Goal: Find contact information: Find contact information

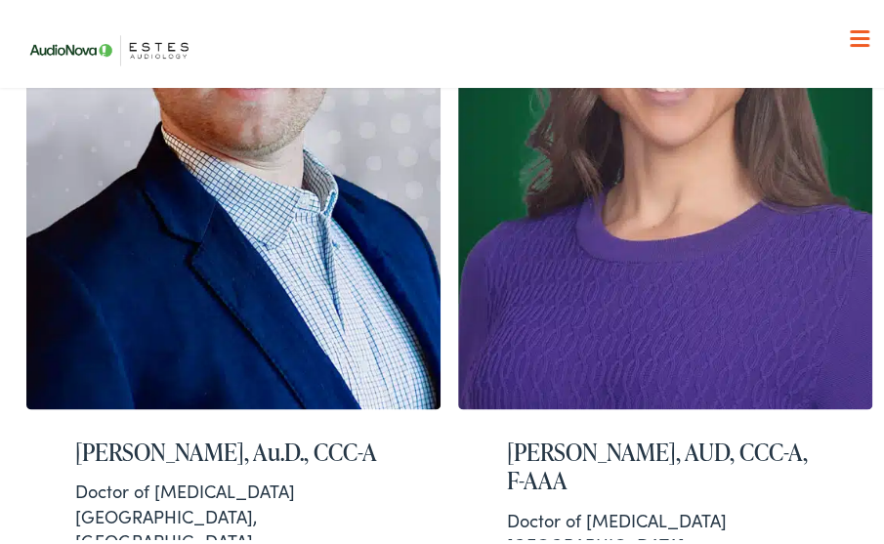
scroll to position [810, 0]
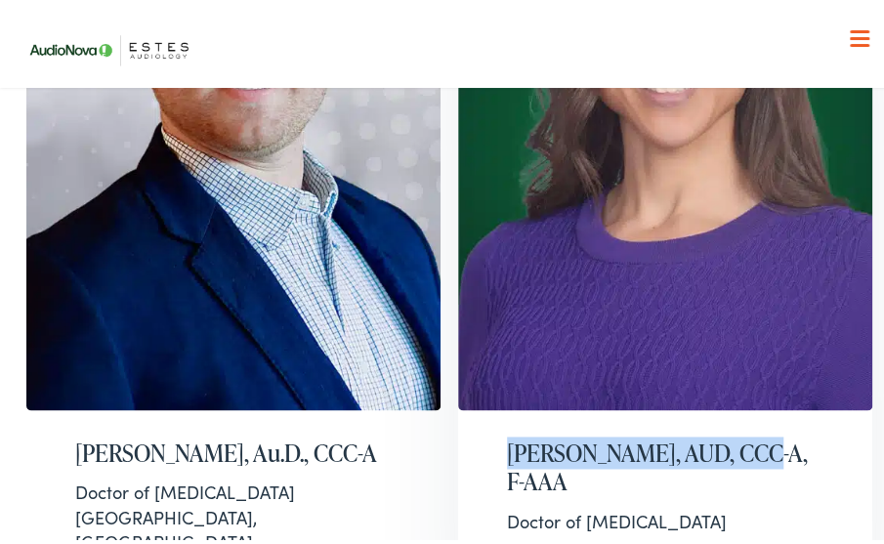
drag, startPoint x: 446, startPoint y: 290, endPoint x: 722, endPoint y: 306, distance: 277.0
copy h2 "Elizabeth Mitchell, AUD"
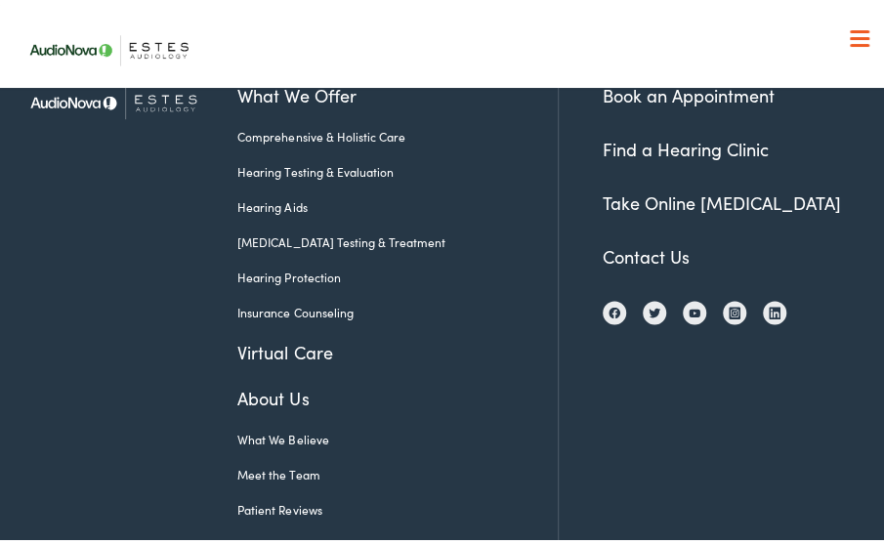
scroll to position [3563, 0]
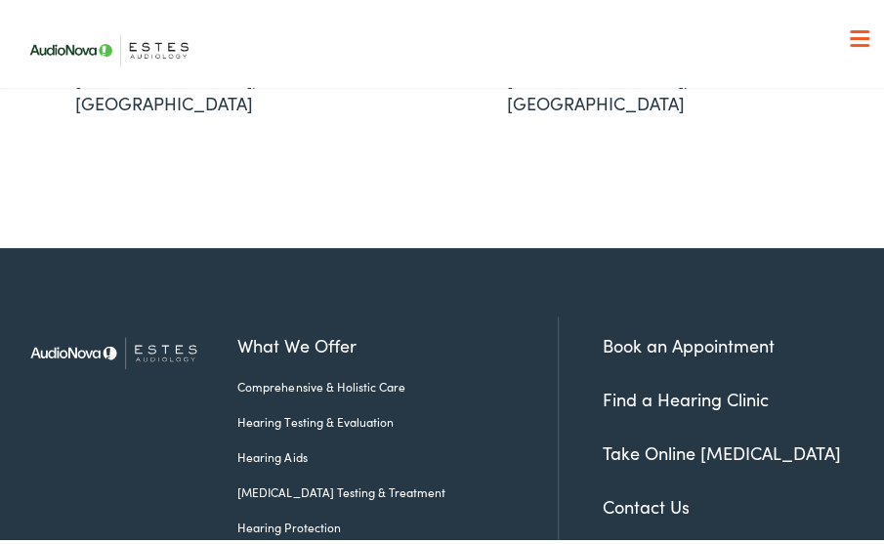
scroll to position [3688, 0]
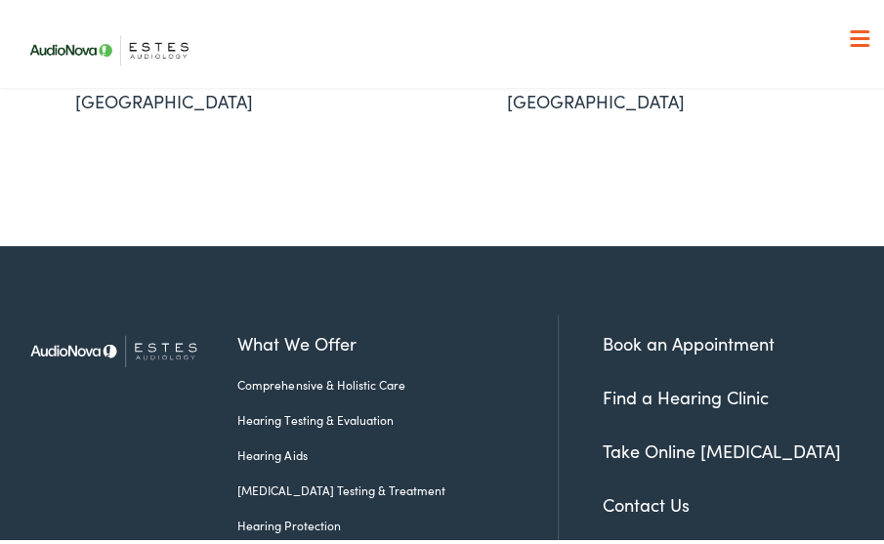
click at [621, 487] on link "Contact Us" at bounding box center [646, 499] width 87 height 24
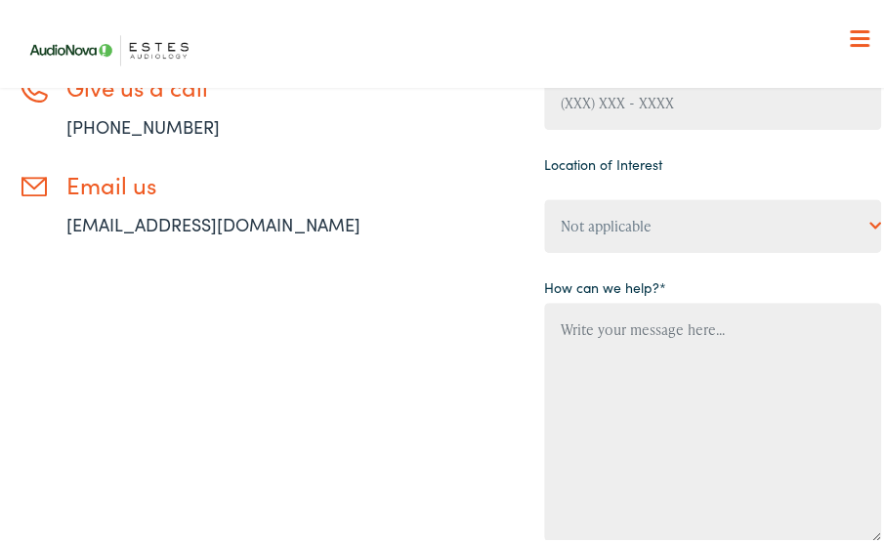
drag, startPoint x: 0, startPoint y: 0, endPoint x: 291, endPoint y: 214, distance: 361.4
click at [291, 214] on li "Email us info@estesaudiology.com" at bounding box center [234, 199] width 432 height 66
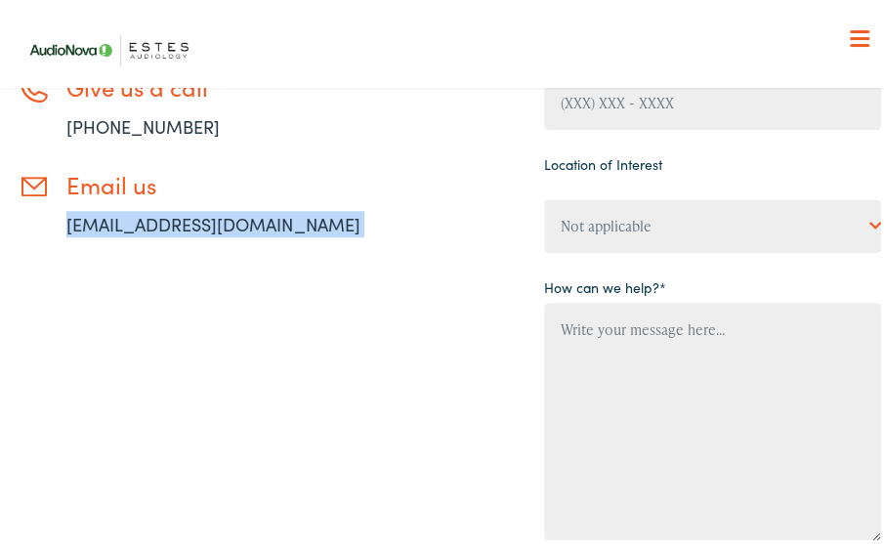
drag, startPoint x: 291, startPoint y: 214, endPoint x: 66, endPoint y: 222, distance: 224.9
click at [66, 222] on li "Email us info@estesaudiology.com" at bounding box center [234, 199] width 432 height 66
copy div "info@estesaudiology.com"
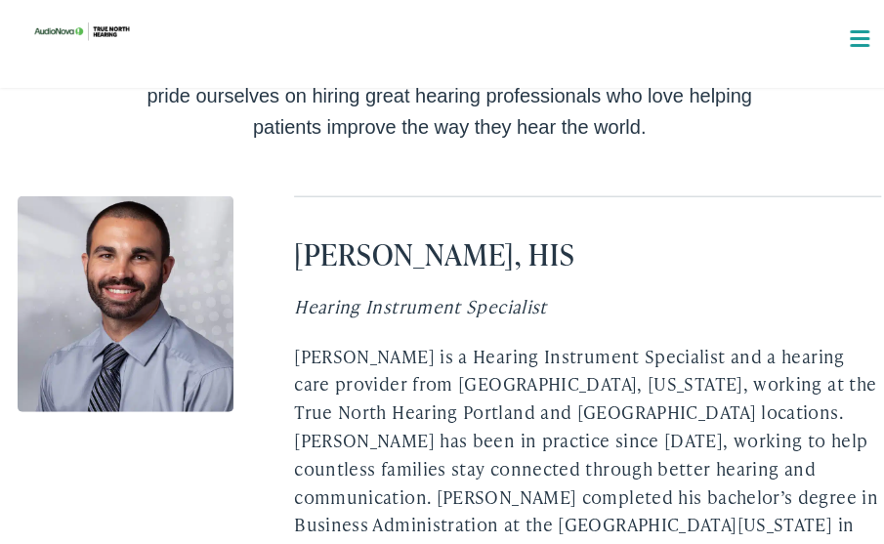
scroll to position [4250, 0]
